Goal: Task Accomplishment & Management: Manage account settings

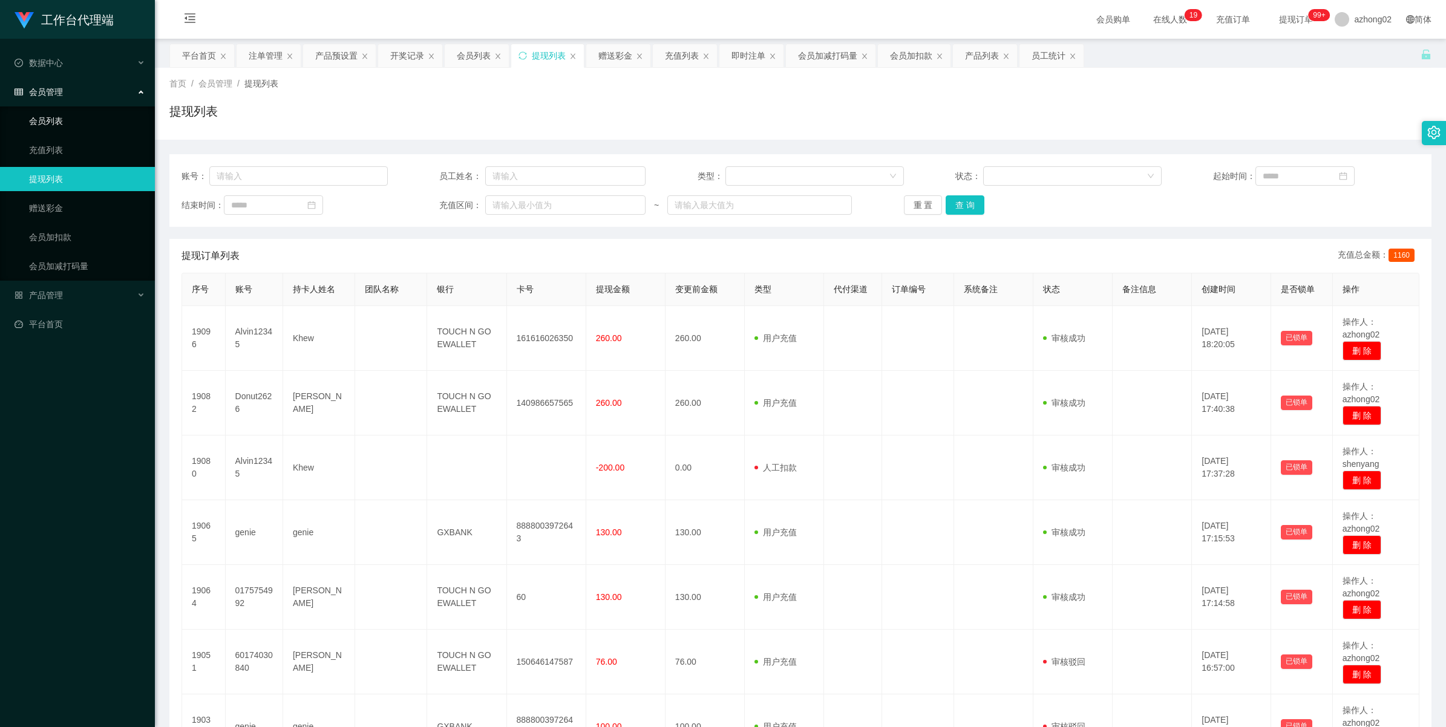
click at [34, 127] on link "会员列表" at bounding box center [87, 121] width 116 height 24
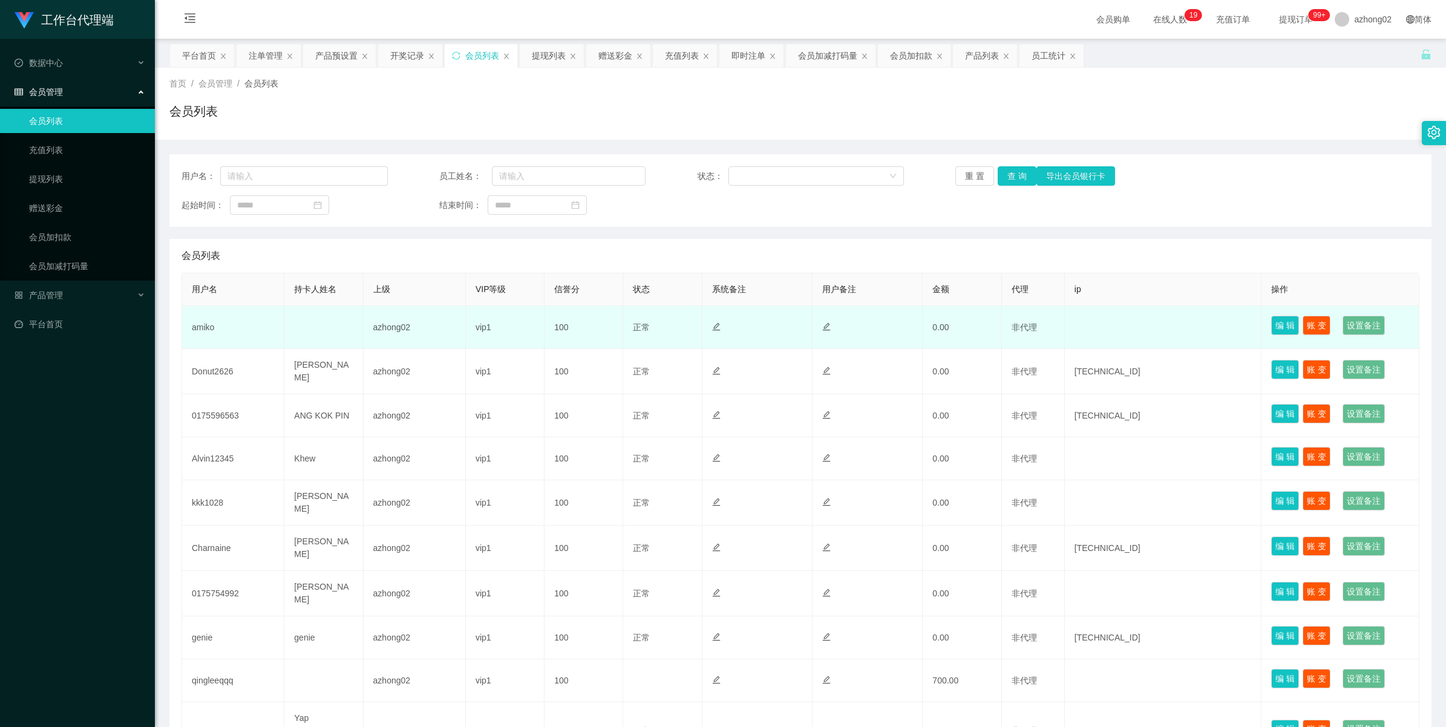
click at [211, 328] on td "amiko" at bounding box center [233, 327] width 102 height 43
drag, startPoint x: 211, startPoint y: 328, endPoint x: 220, endPoint y: 327, distance: 9.1
click at [211, 328] on td "amiko" at bounding box center [233, 327] width 102 height 43
copy td "amiko"
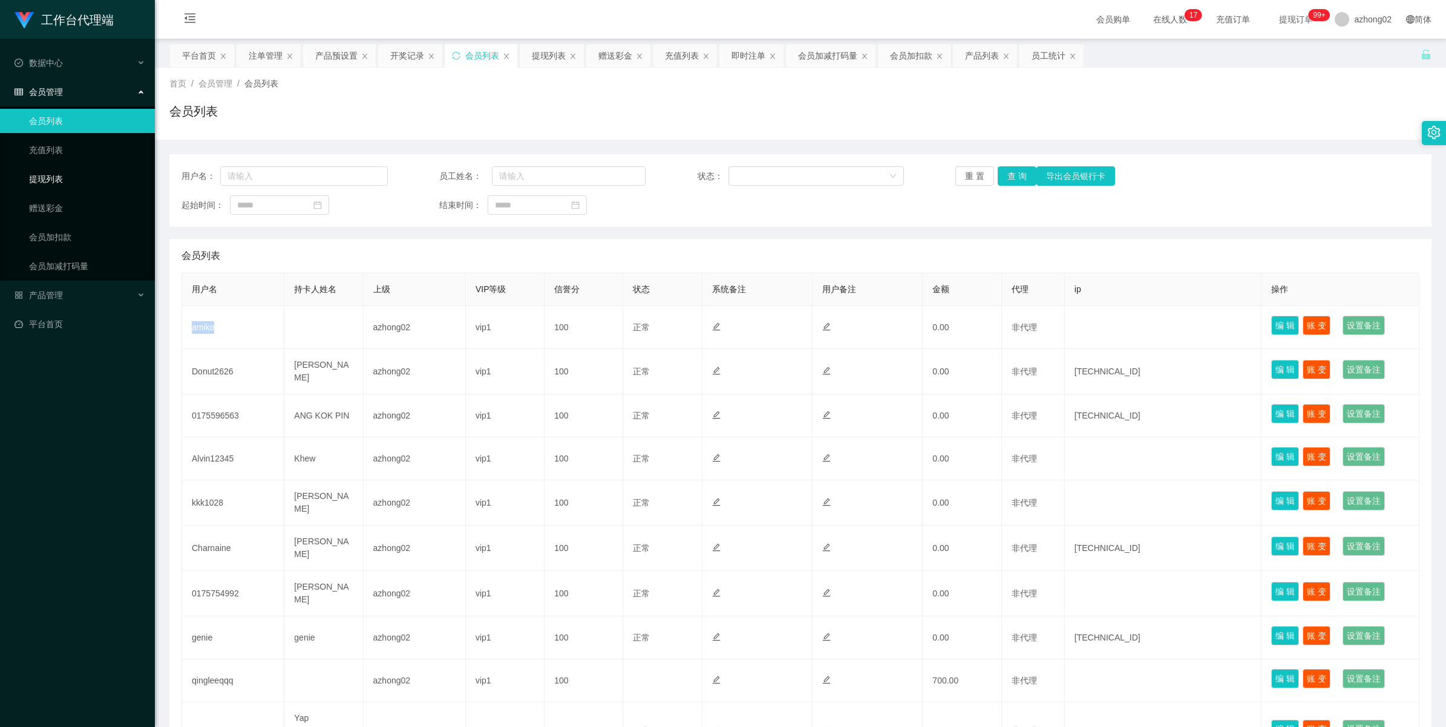
click at [62, 174] on link "提现列表" at bounding box center [87, 179] width 116 height 24
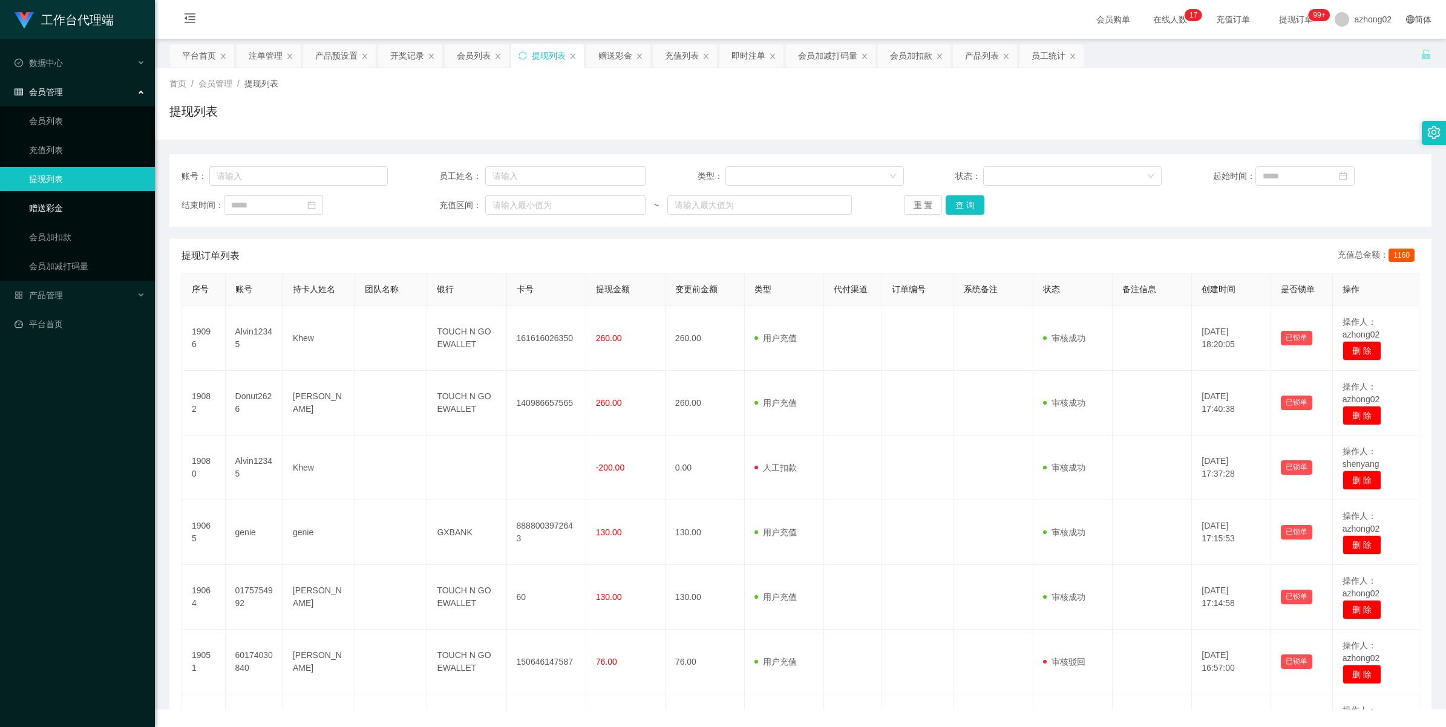
click at [57, 203] on link "赠送彩金" at bounding box center [87, 208] width 116 height 24
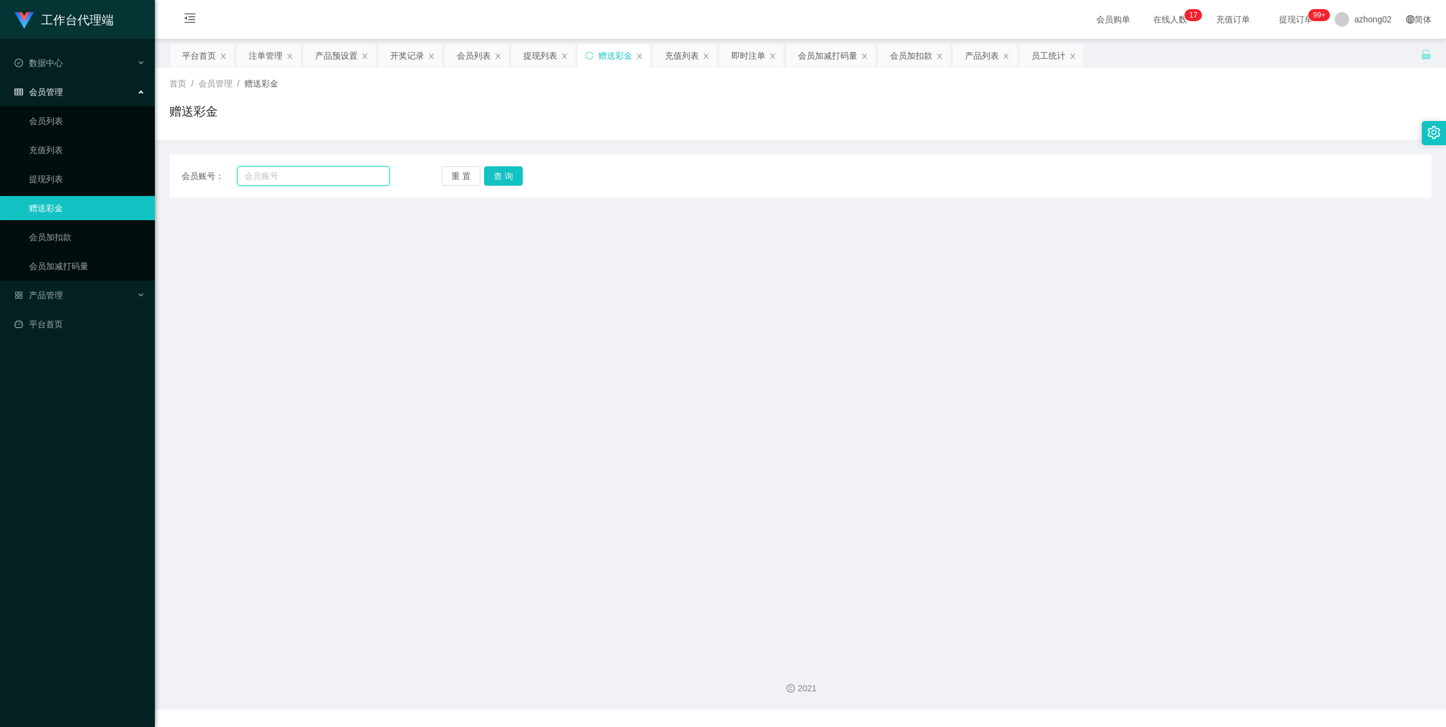
click at [305, 178] on input "text" at bounding box center [313, 175] width 152 height 19
paste input "amiko"
type input "amiko"
click at [502, 175] on button "查 询" at bounding box center [503, 175] width 39 height 19
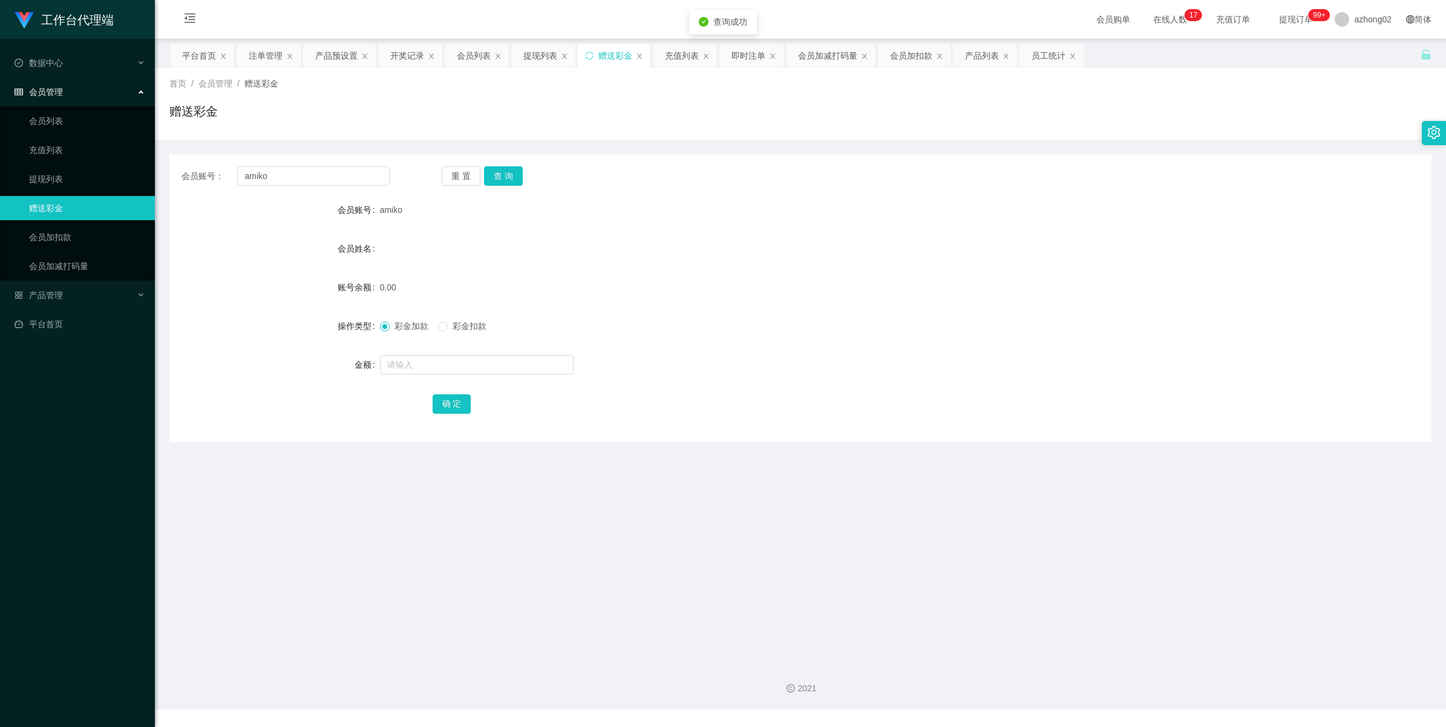
click at [403, 350] on form "会员账号 amiko 会员姓名 账号余额 0.00 操作类型 彩金加款 彩金扣款 金额 确 定" at bounding box center [800, 307] width 1262 height 218
click at [413, 361] on input "text" at bounding box center [477, 364] width 194 height 19
type input "30"
click at [461, 398] on button "确 定" at bounding box center [452, 403] width 39 height 19
drag, startPoint x: 41, startPoint y: 291, endPoint x: 49, endPoint y: 290, distance: 7.9
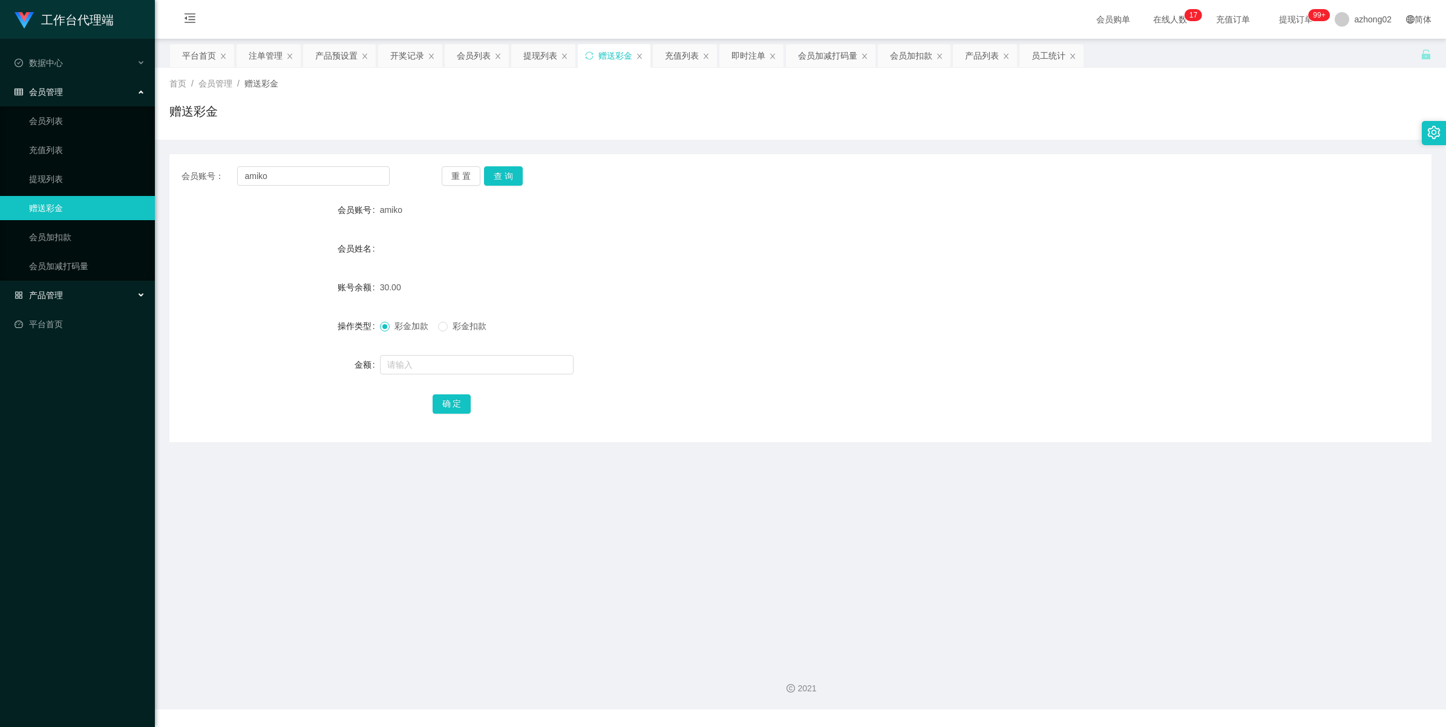
click at [41, 291] on span "产品管理" at bounding box center [39, 295] width 48 height 10
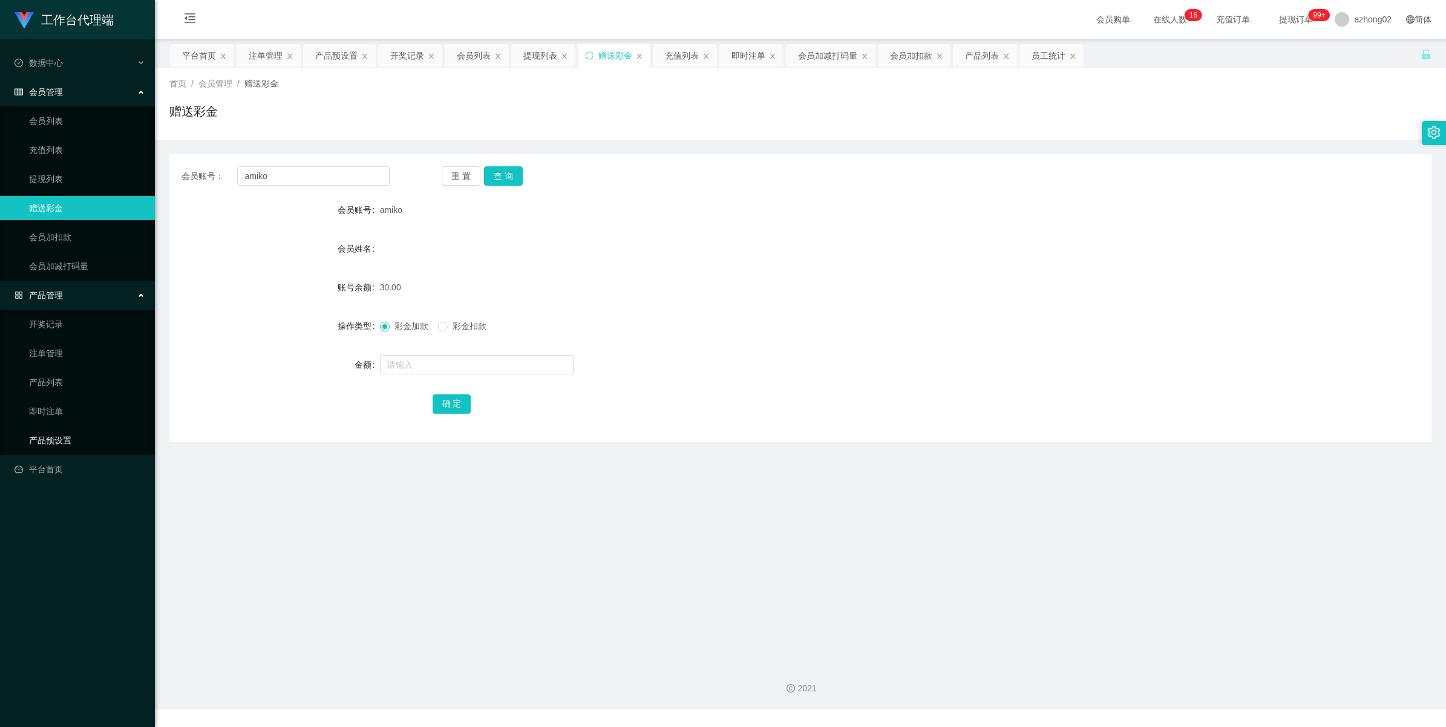
click at [50, 439] on link "产品预设置" at bounding box center [87, 440] width 116 height 24
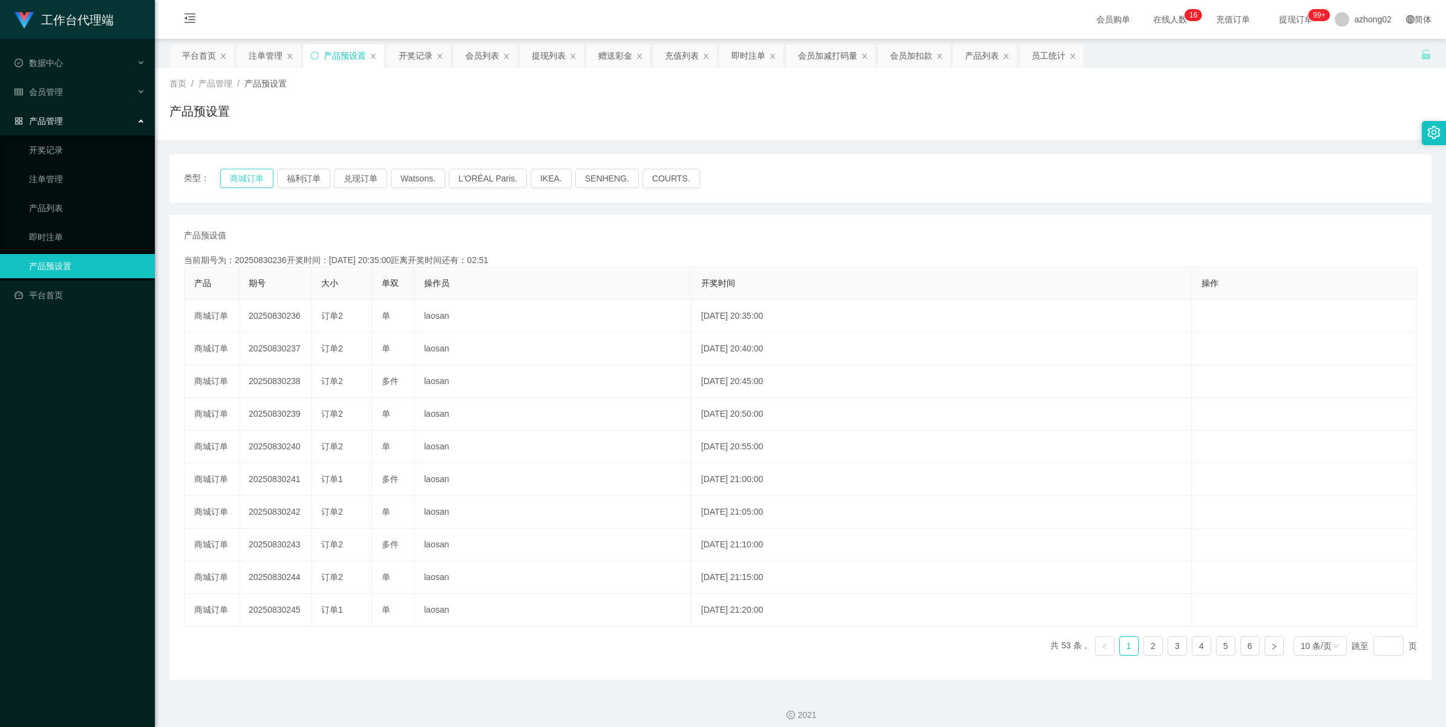
click at [243, 173] on button "商城订单" at bounding box center [246, 178] width 53 height 19
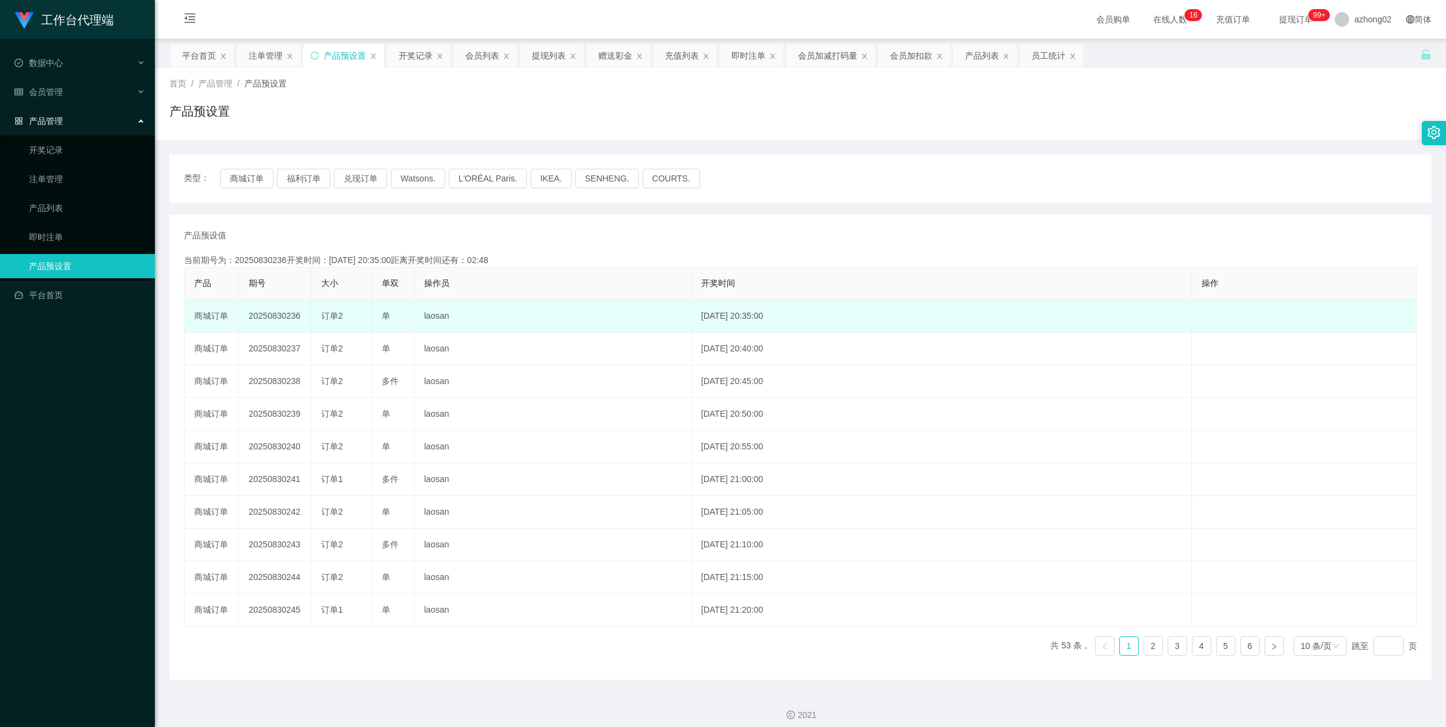
click at [268, 318] on td "20250830236" at bounding box center [275, 316] width 73 height 33
copy td "20250830236"
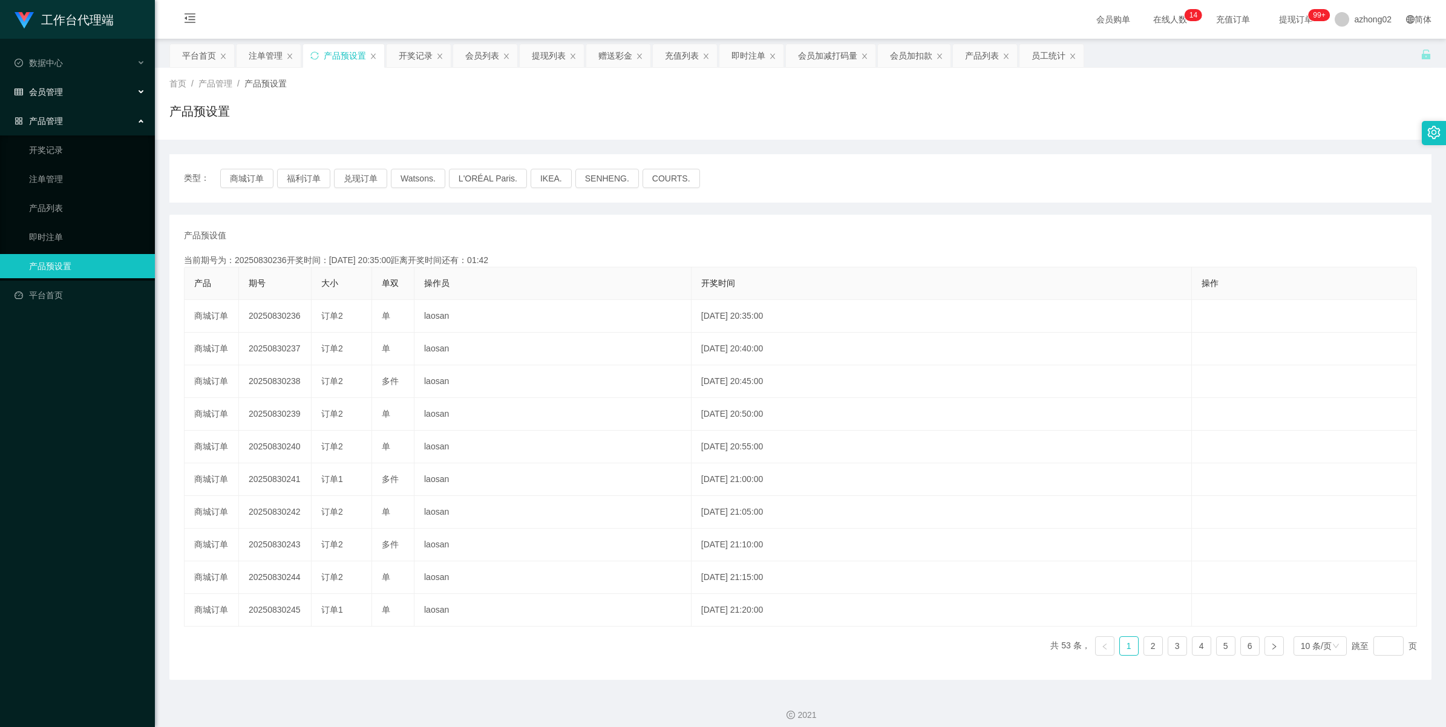
drag, startPoint x: 54, startPoint y: 88, endPoint x: 54, endPoint y: 76, distance: 12.7
click at [54, 88] on span "会员管理" at bounding box center [39, 92] width 48 height 10
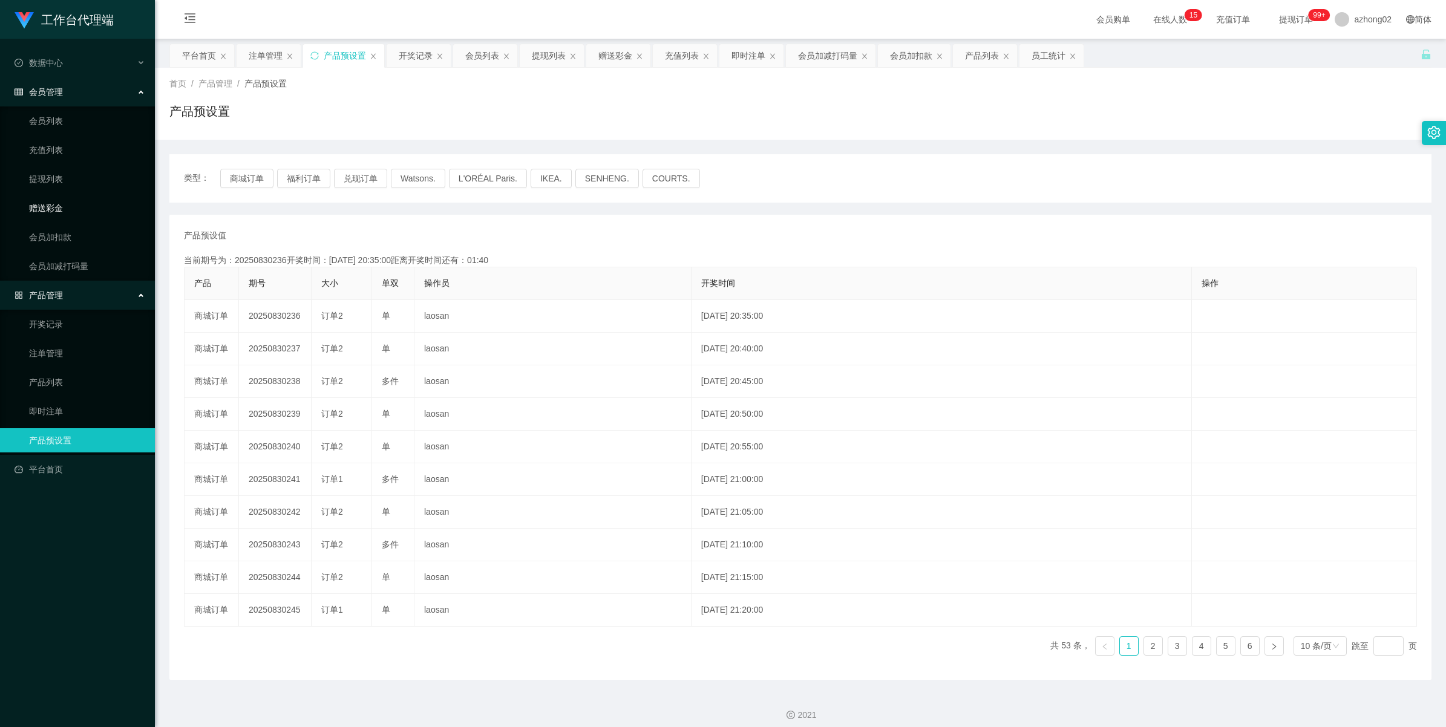
click at [51, 209] on link "赠送彩金" at bounding box center [87, 208] width 116 height 24
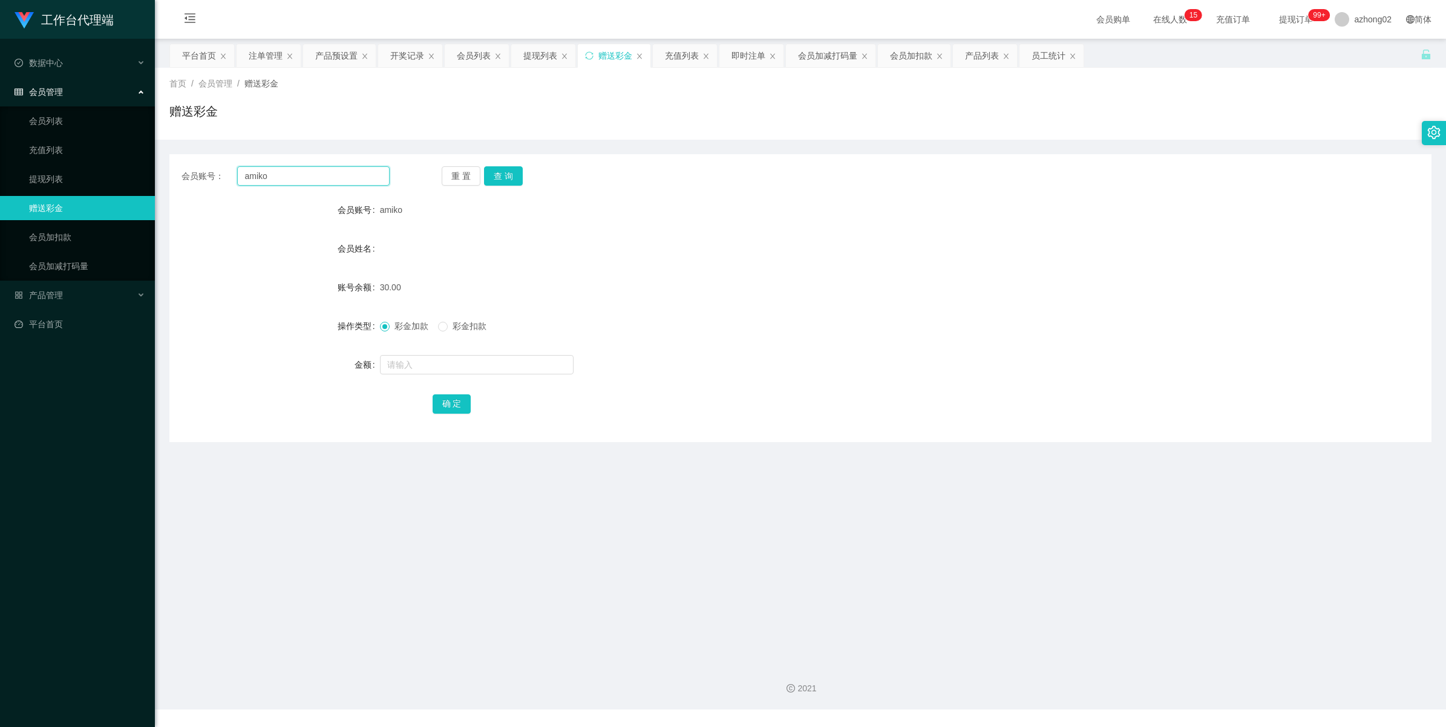
click at [309, 180] on input "amiko" at bounding box center [313, 175] width 152 height 19
click at [506, 177] on button "查 询" at bounding box center [503, 175] width 39 height 19
drag, startPoint x: 509, startPoint y: 171, endPoint x: 541, endPoint y: 156, distance: 36.0
click at [509, 171] on button "查 询" at bounding box center [503, 175] width 39 height 19
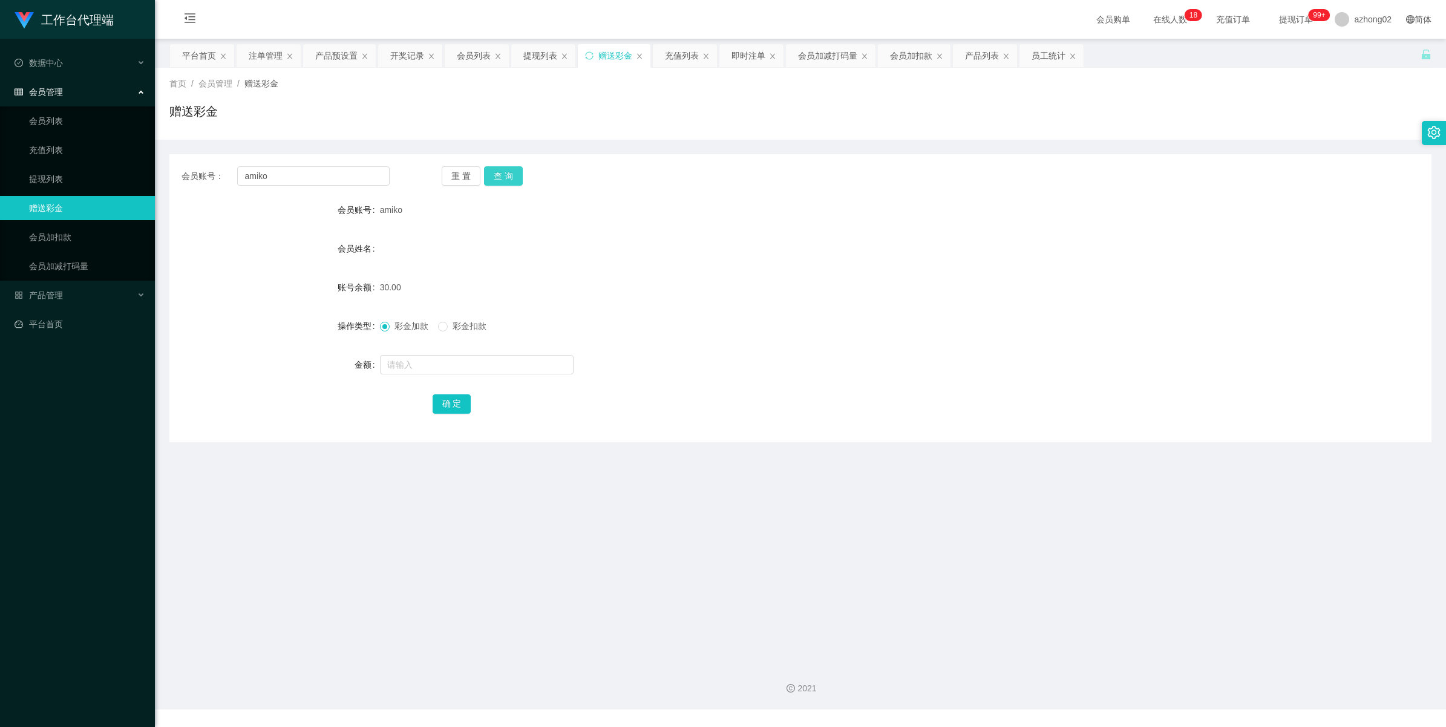
click at [500, 173] on button "查 询" at bounding box center [503, 175] width 39 height 19
drag, startPoint x: 495, startPoint y: 185, endPoint x: 500, endPoint y: 174, distance: 12.5
click at [496, 183] on button "查 询" at bounding box center [503, 175] width 39 height 19
click at [500, 174] on button "查 询" at bounding box center [503, 175] width 39 height 19
click at [500, 174] on div "重 置 查 询" at bounding box center [546, 175] width 208 height 19
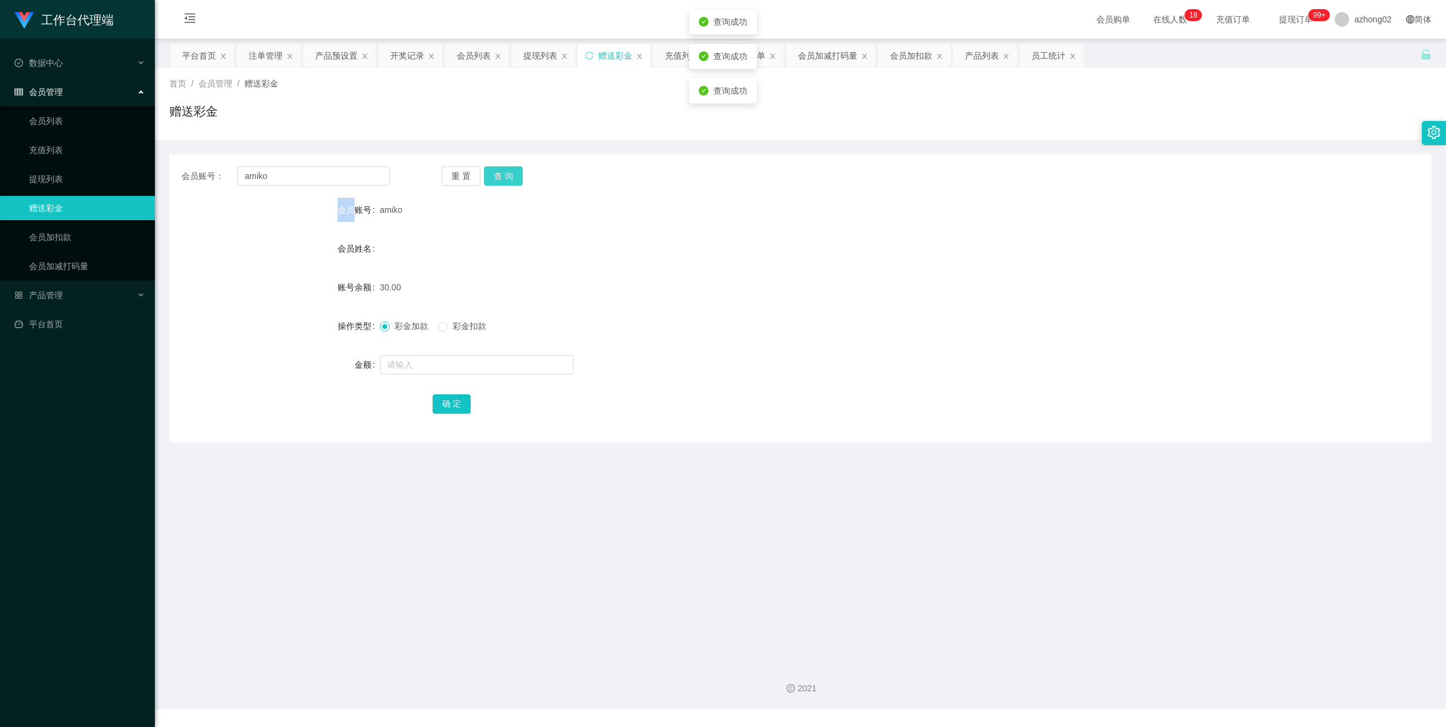
click at [500, 174] on button "查 询" at bounding box center [503, 175] width 39 height 19
click at [500, 174] on div "重 置 查 询" at bounding box center [546, 175] width 208 height 19
click at [41, 304] on div "产品管理" at bounding box center [77, 295] width 155 height 24
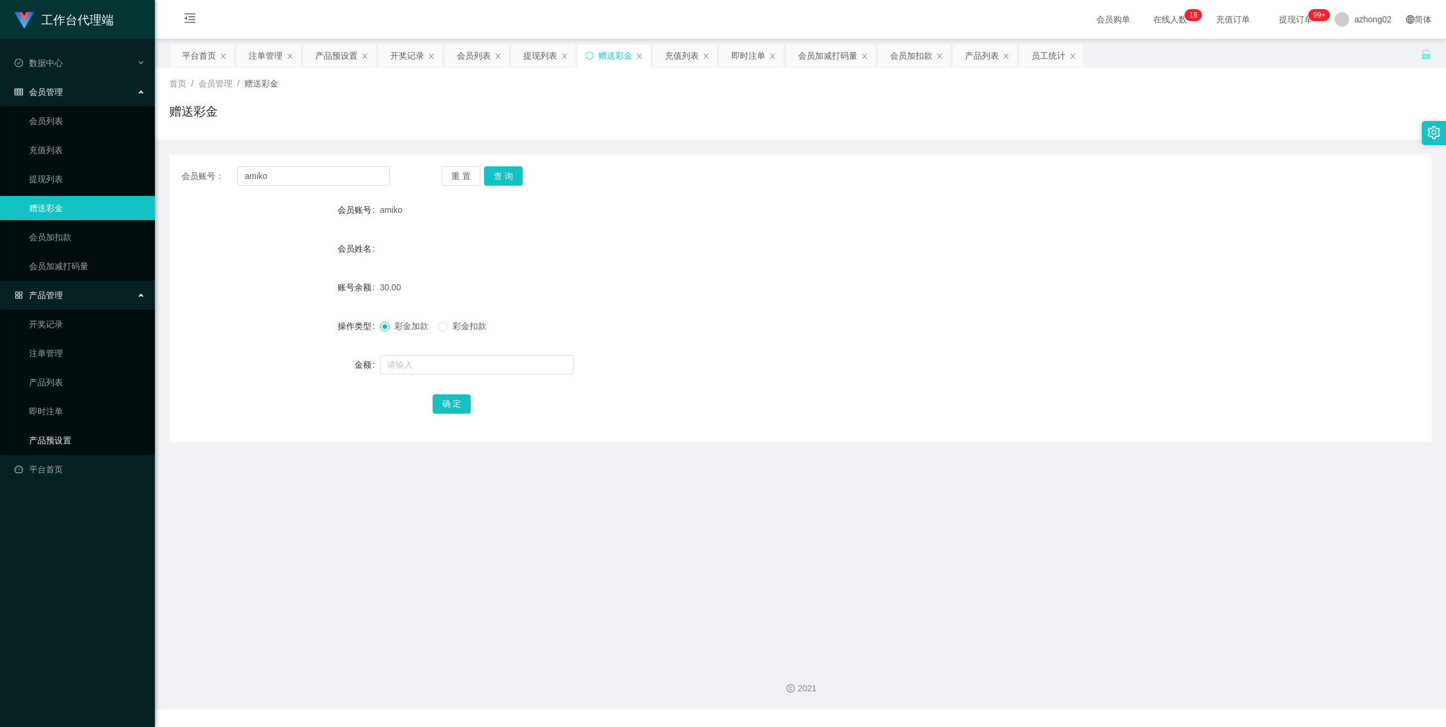
drag, startPoint x: 54, startPoint y: 445, endPoint x: 68, endPoint y: 431, distance: 19.3
click at [55, 445] on link "产品预设置" at bounding box center [87, 440] width 116 height 24
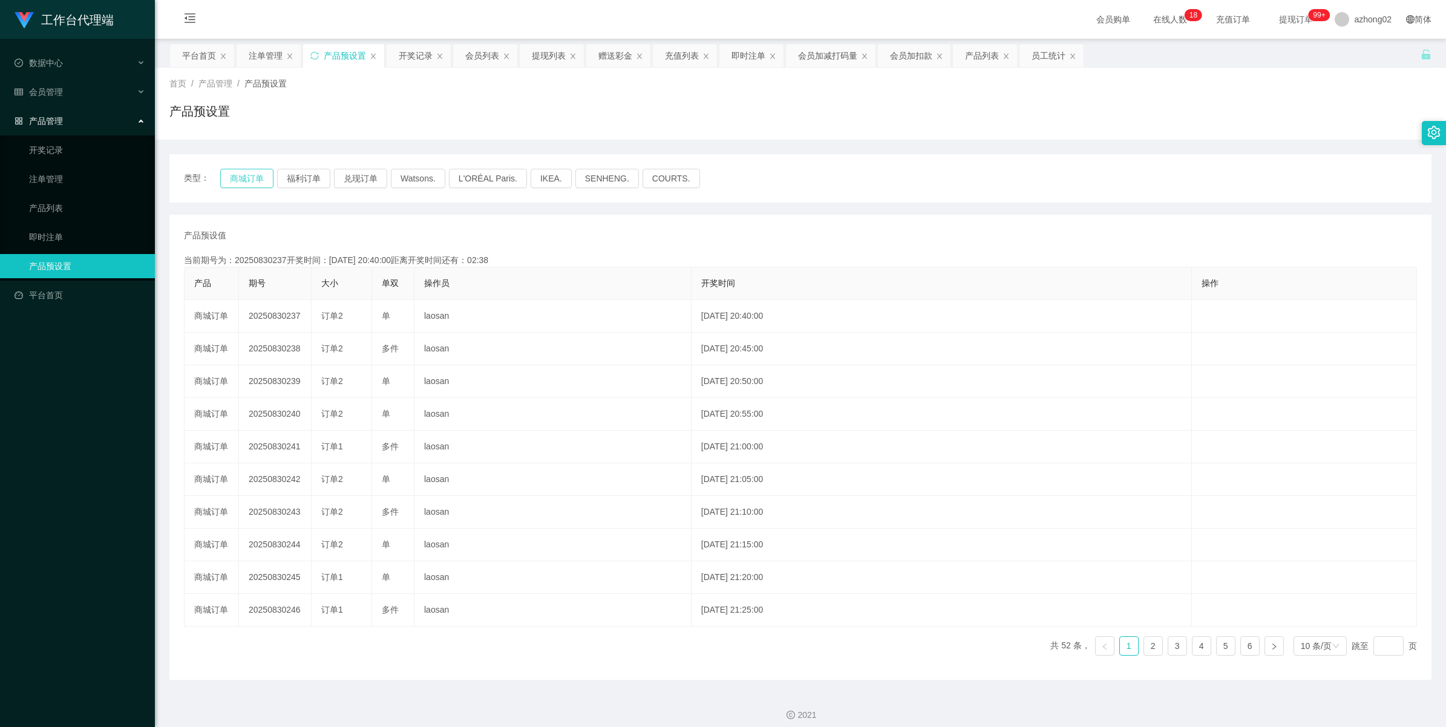
click at [241, 176] on button "商城订单" at bounding box center [246, 178] width 53 height 19
click at [37, 91] on span "会员管理" at bounding box center [39, 92] width 48 height 10
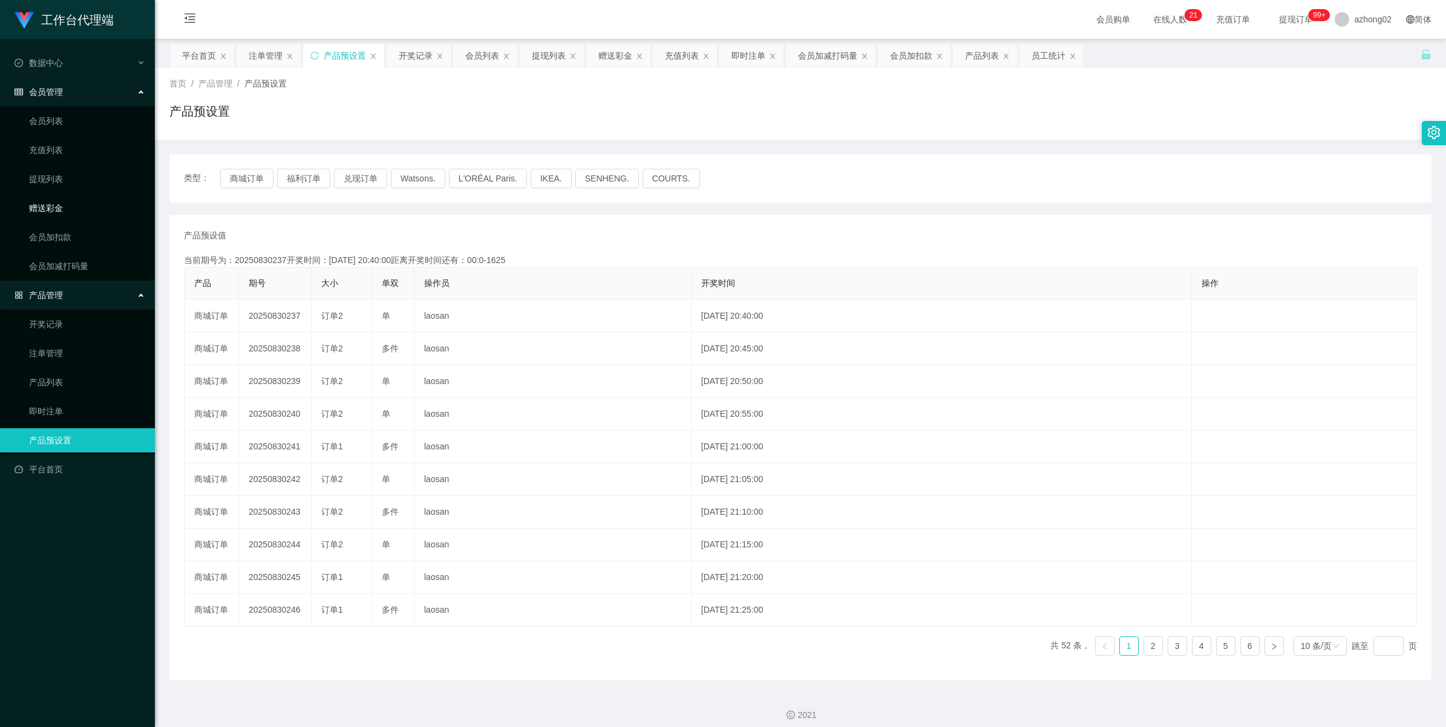
click at [56, 206] on link "赠送彩金" at bounding box center [87, 208] width 116 height 24
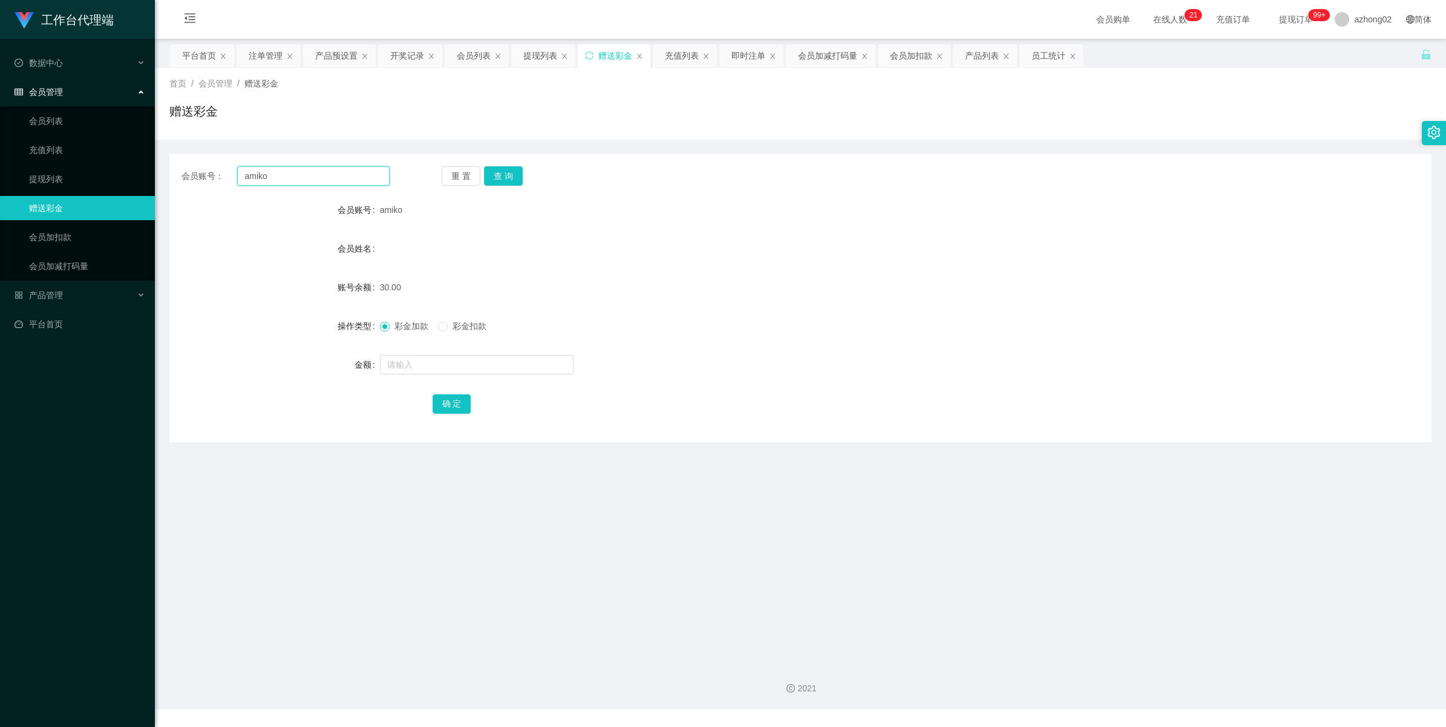
click at [301, 174] on input "amiko" at bounding box center [313, 175] width 152 height 19
click at [512, 171] on button "查 询" at bounding box center [503, 175] width 39 height 19
click at [50, 172] on link "提现列表" at bounding box center [87, 179] width 116 height 24
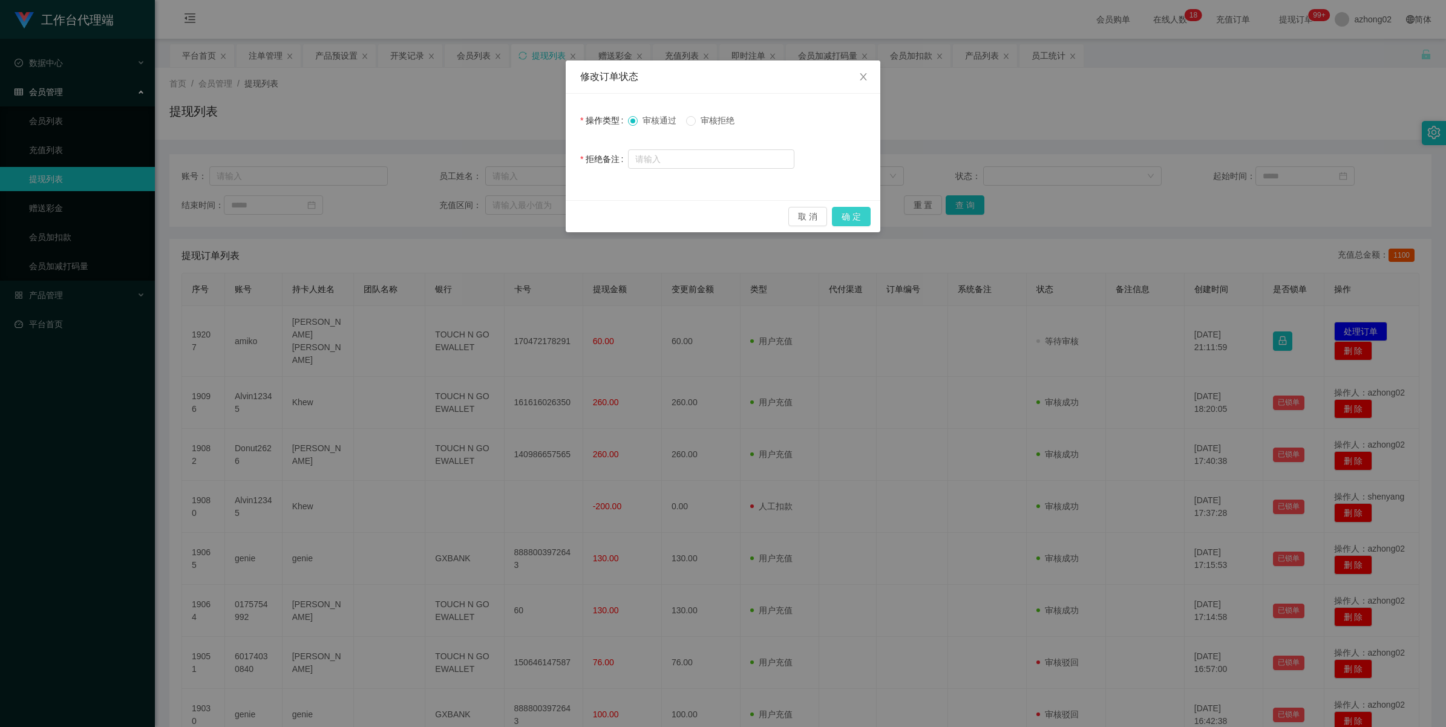
click at [852, 215] on button "确 定" at bounding box center [851, 216] width 39 height 19
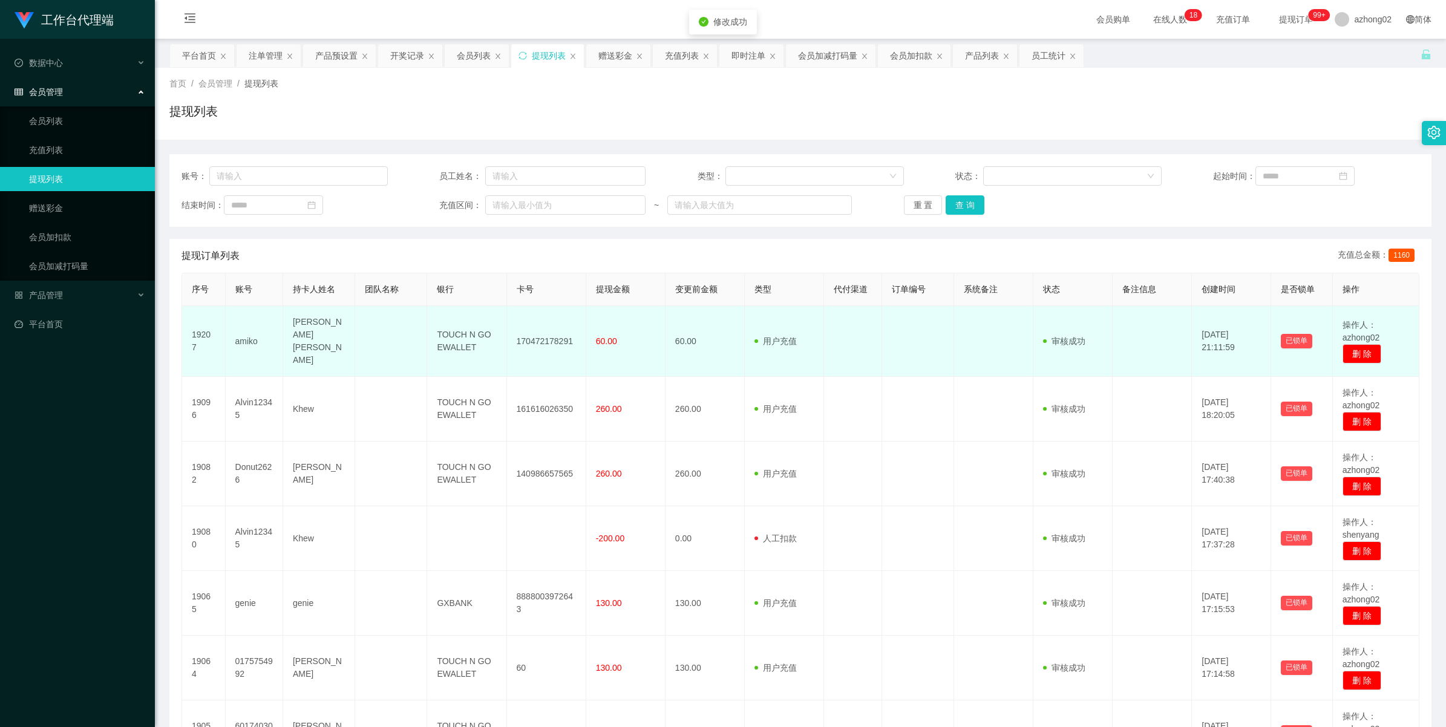
click at [555, 337] on td "170472178291" at bounding box center [546, 341] width 79 height 71
click at [557, 337] on td "170472178291" at bounding box center [546, 341] width 79 height 71
copy td "170472178291"
